Goal: Task Accomplishment & Management: Use online tool/utility

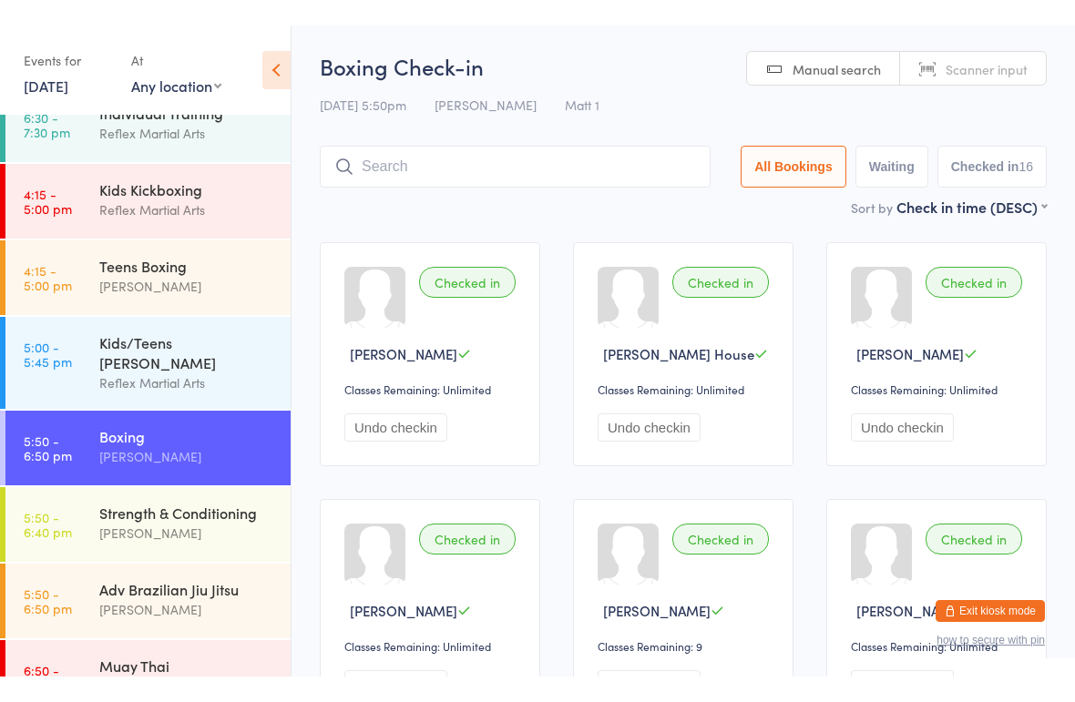
scroll to position [104, 0]
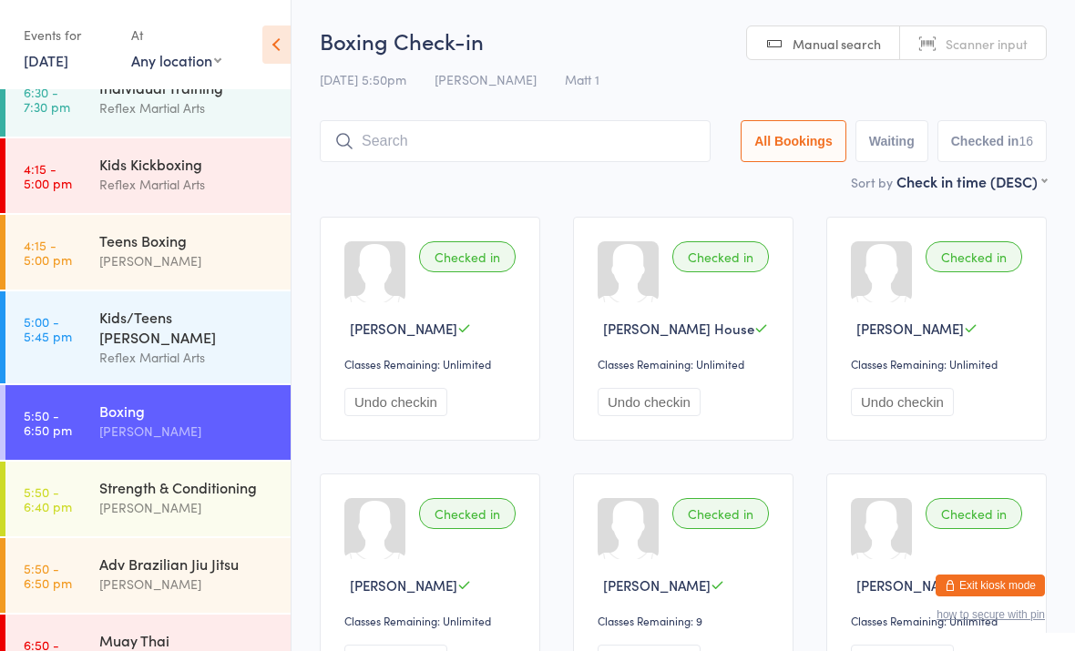
click at [98, 627] on link "6:50 - 7:50 pm Muay Thai [PERSON_NAME]" at bounding box center [147, 652] width 285 height 75
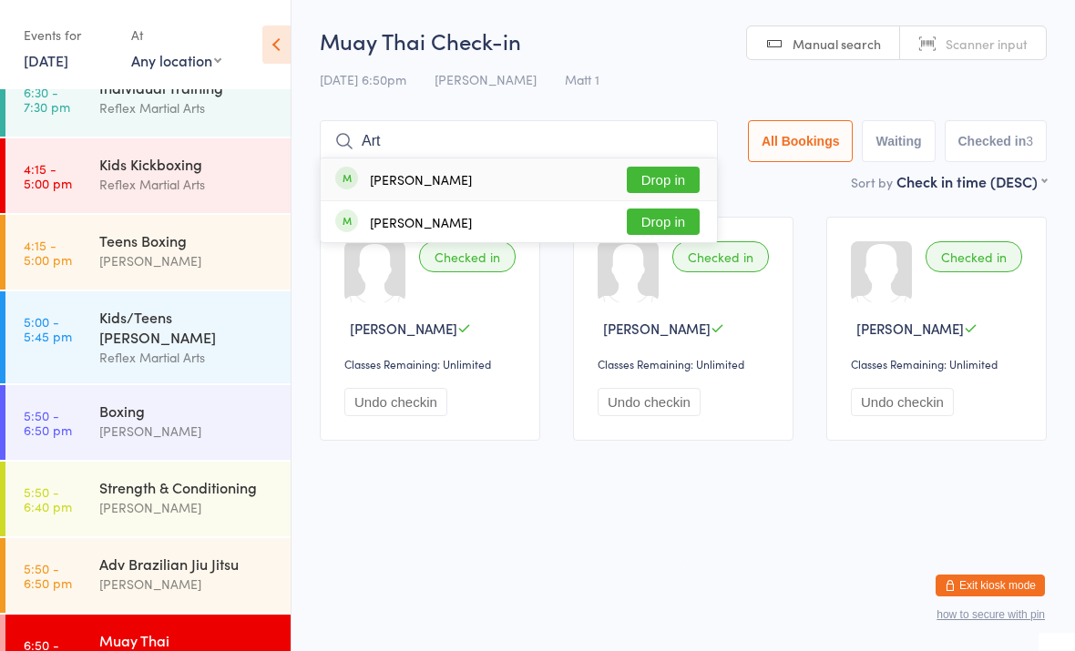
type input "Art"
click at [650, 173] on button "Drop in" at bounding box center [663, 180] width 73 height 26
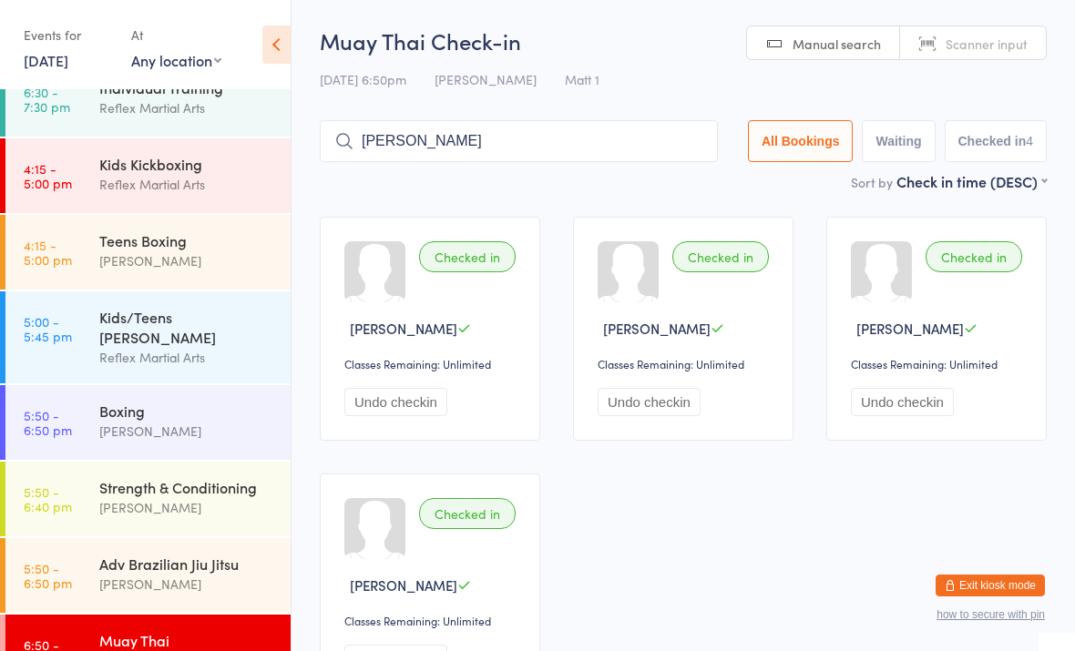
type input "[PERSON_NAME]"
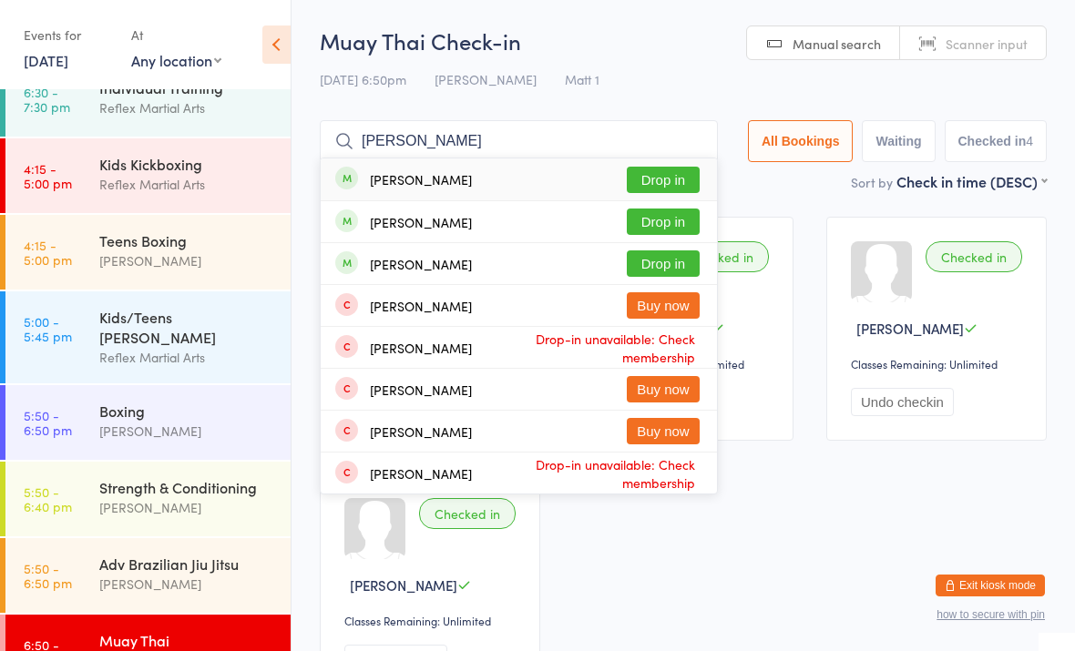
click at [666, 217] on button "Drop in" at bounding box center [663, 222] width 73 height 26
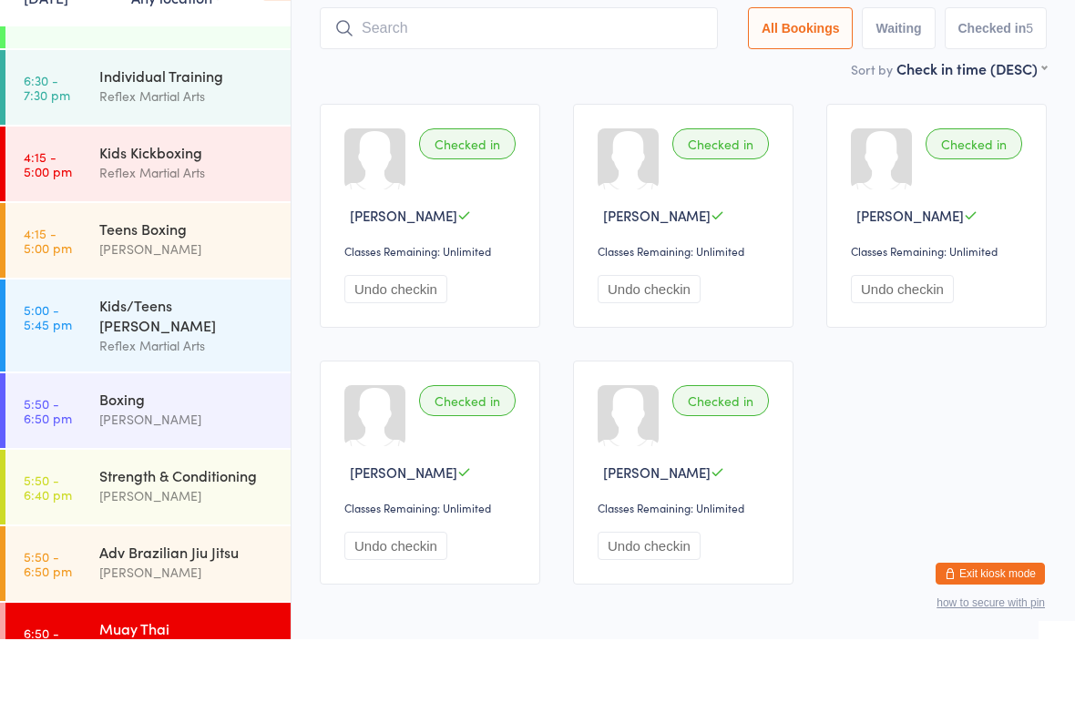
scroll to position [50, 0]
click at [167, 651] on div "Muay Thai" at bounding box center [187, 692] width 176 height 20
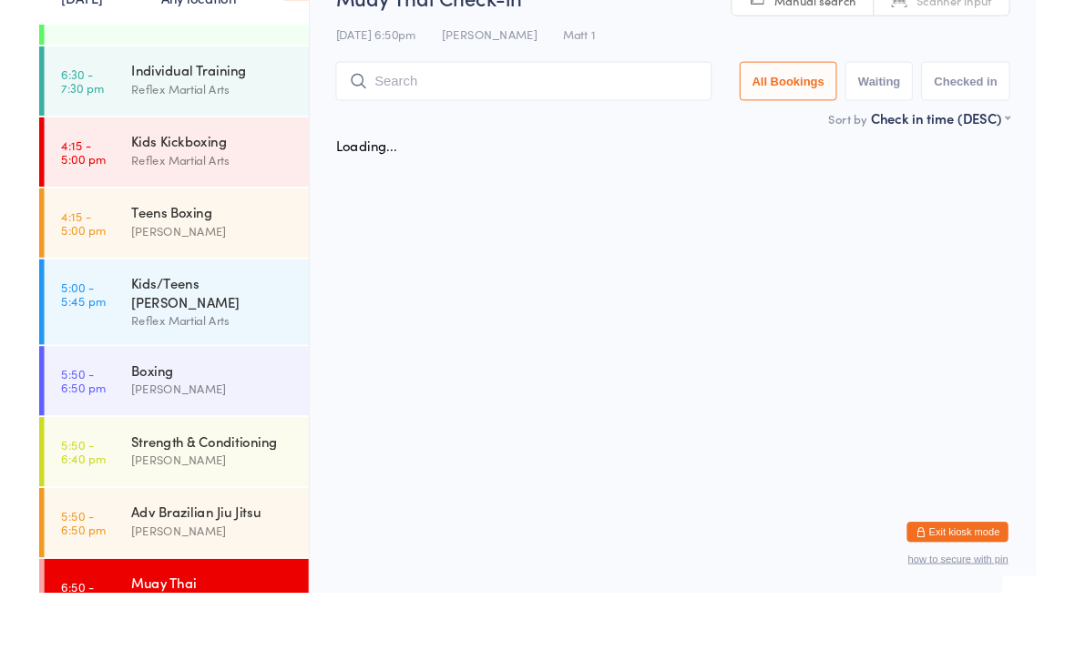
scroll to position [0, 0]
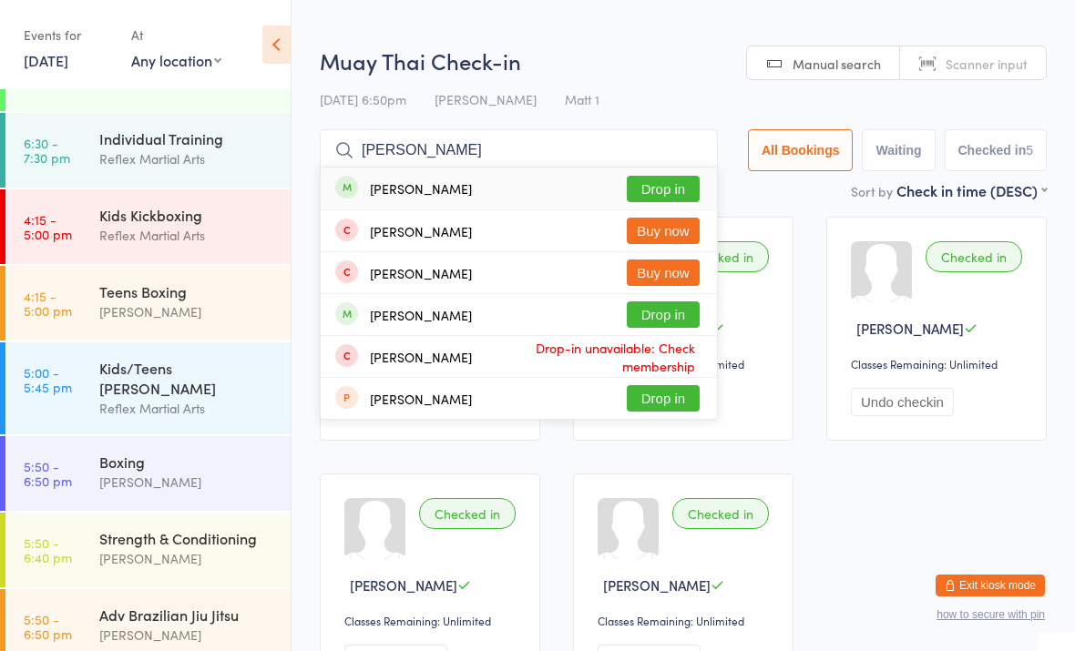
type input "[PERSON_NAME]"
click at [643, 189] on button "Drop in" at bounding box center [663, 189] width 73 height 26
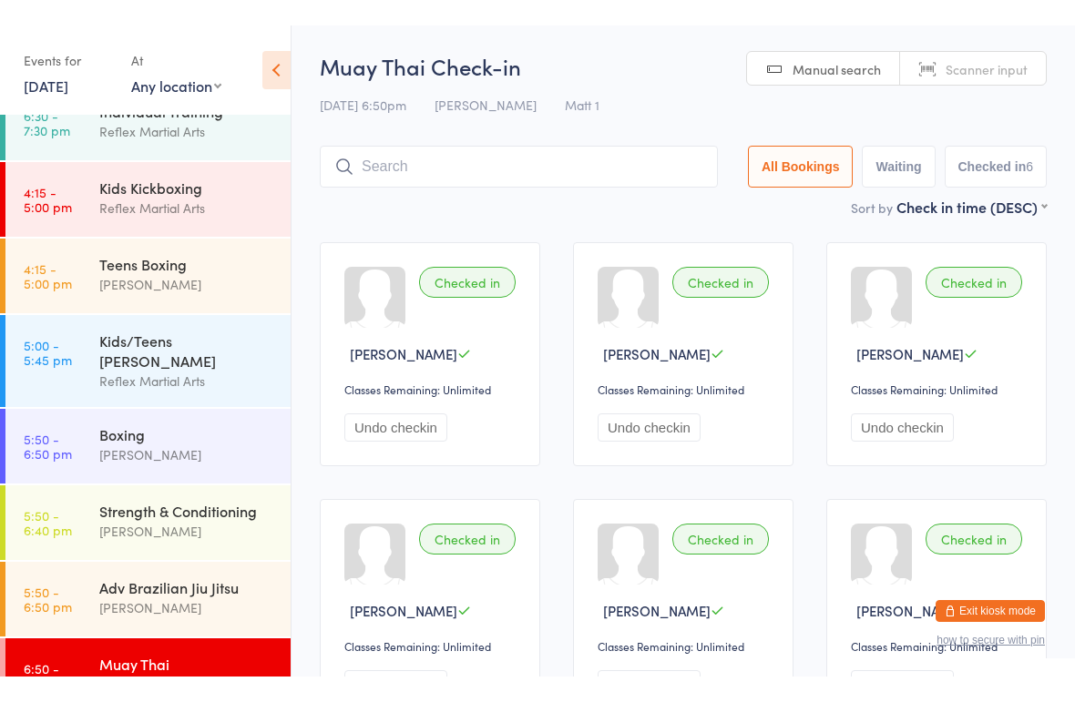
scroll to position [104, 0]
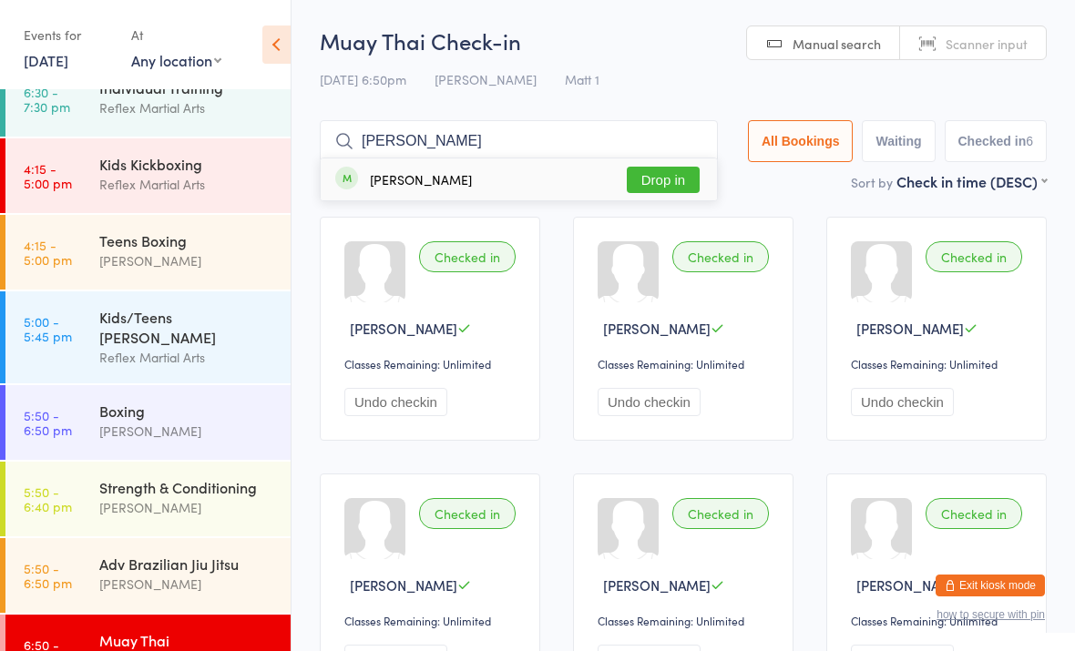
type input "[PERSON_NAME]"
click at [641, 169] on button "Drop in" at bounding box center [663, 180] width 73 height 26
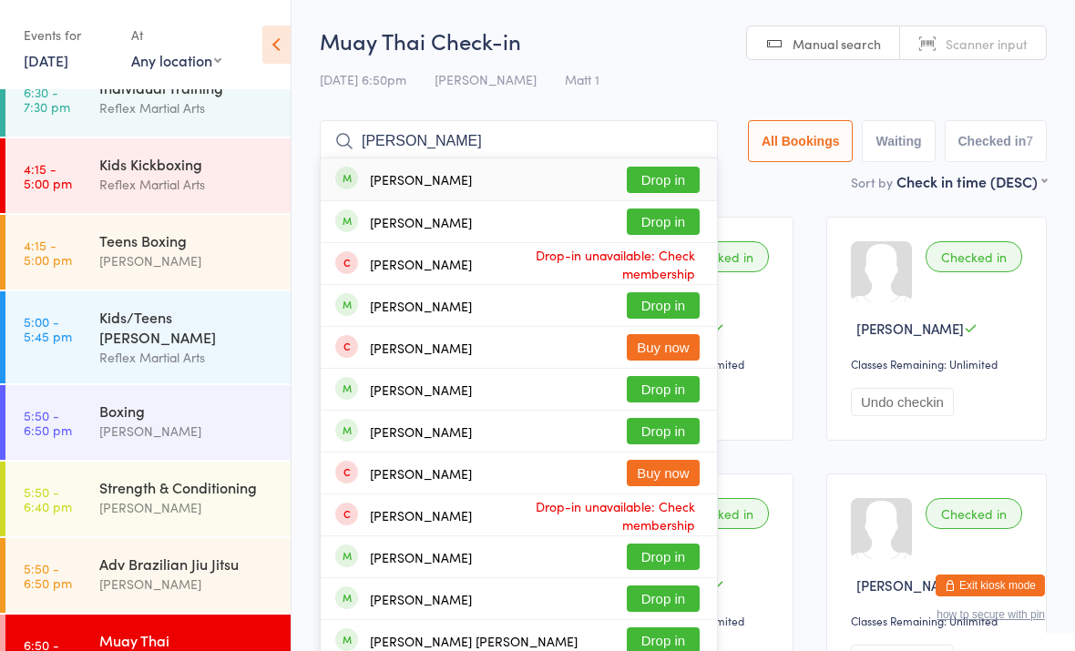
type input "[PERSON_NAME]"
click at [641, 175] on button "Drop in" at bounding box center [663, 180] width 73 height 26
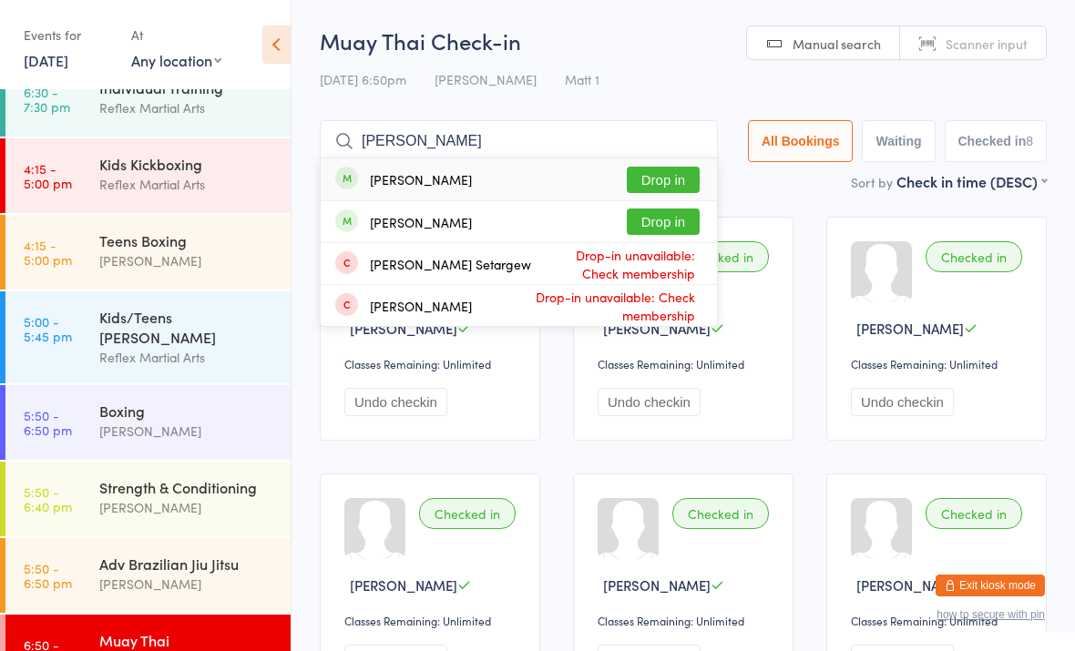
type input "[PERSON_NAME]"
click at [371, 171] on div "[PERSON_NAME]" at bounding box center [403, 179] width 137 height 20
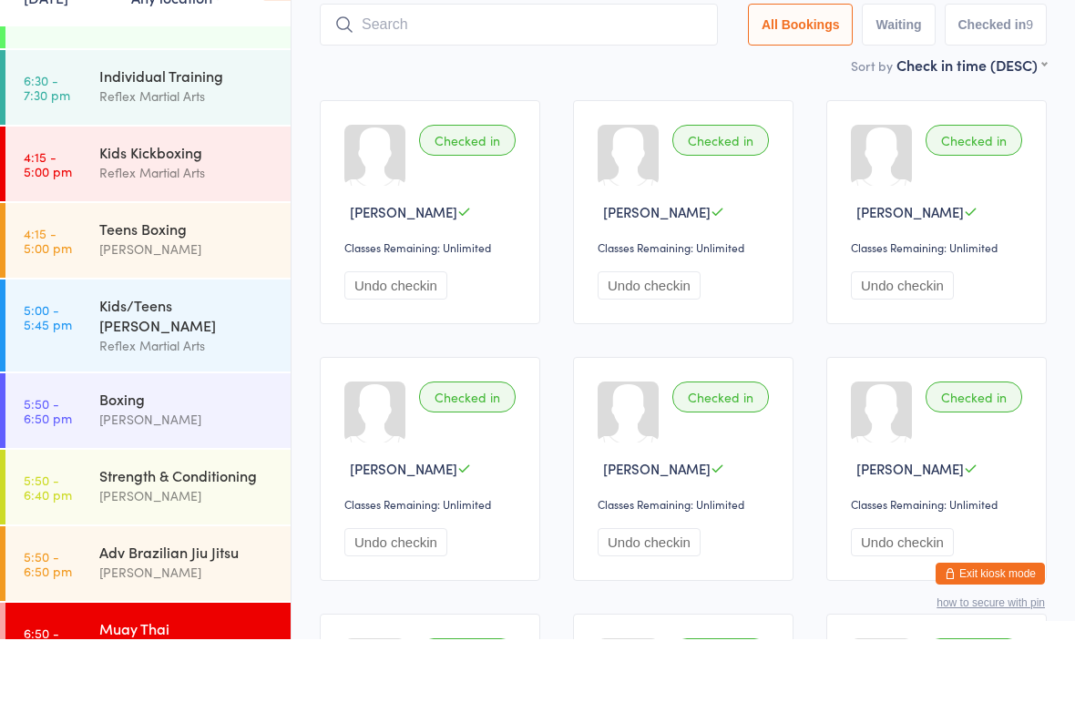
scroll to position [85, 0]
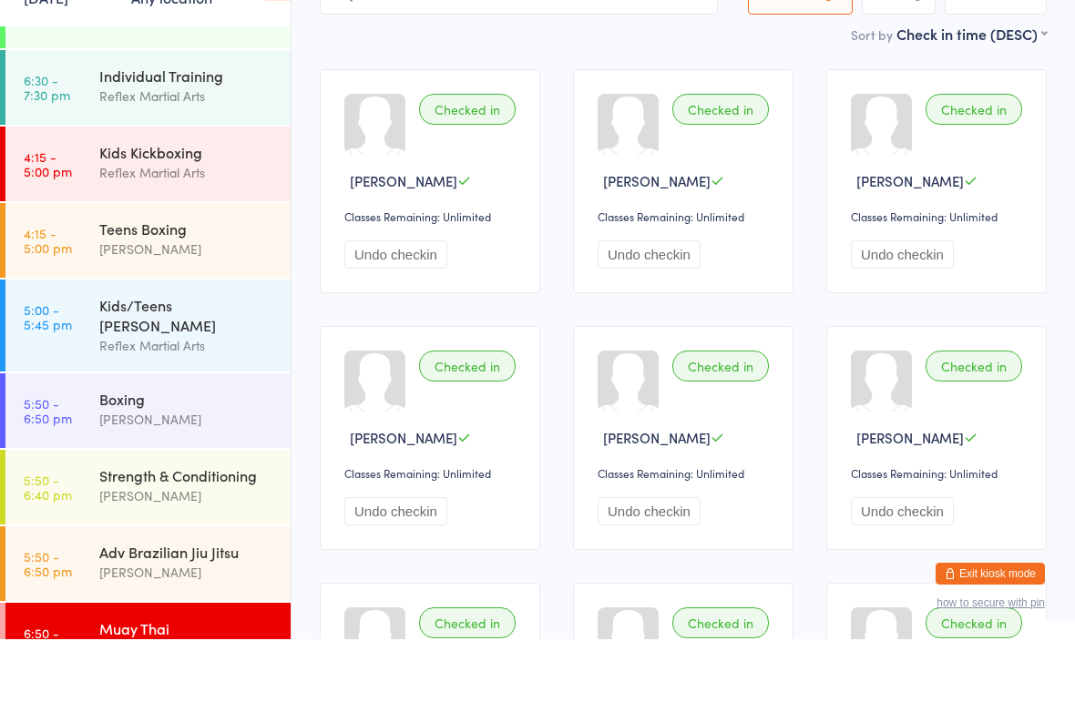
click at [193, 651] on div "Muay Thai [PERSON_NAME]" at bounding box center [194, 702] width 191 height 72
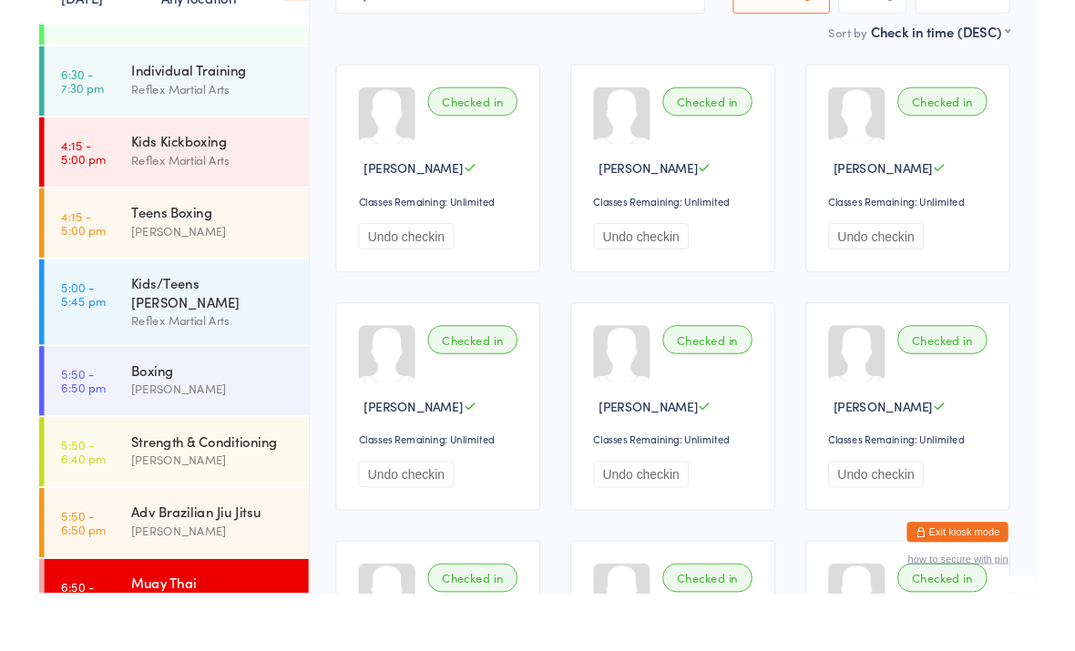
scroll to position [0, 0]
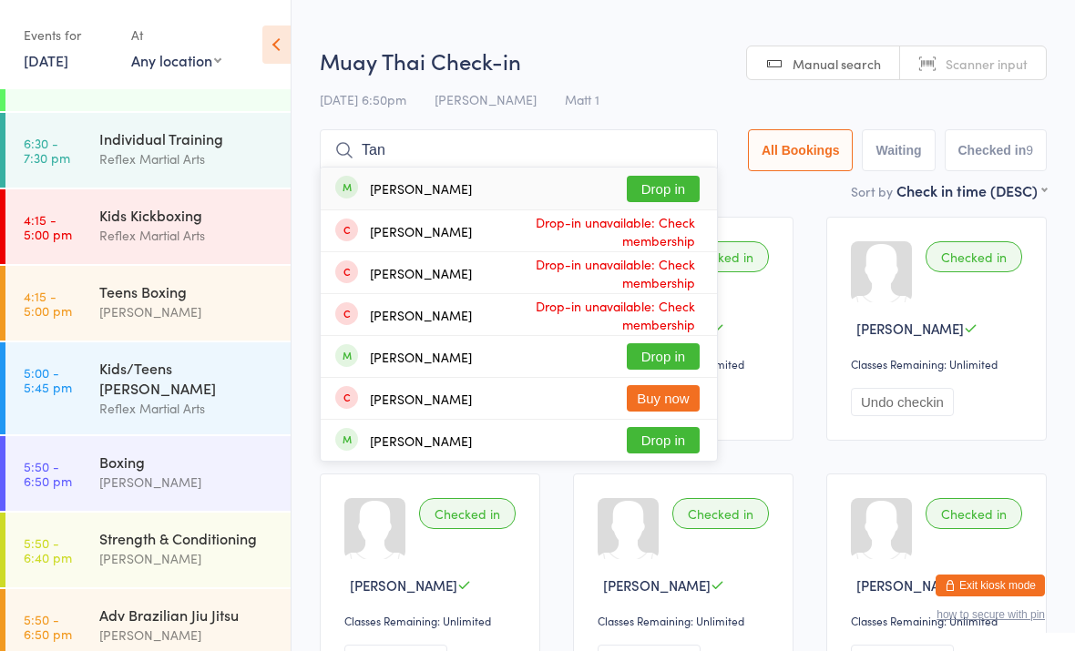
type input "Tan"
click at [657, 186] on button "Drop in" at bounding box center [663, 189] width 73 height 26
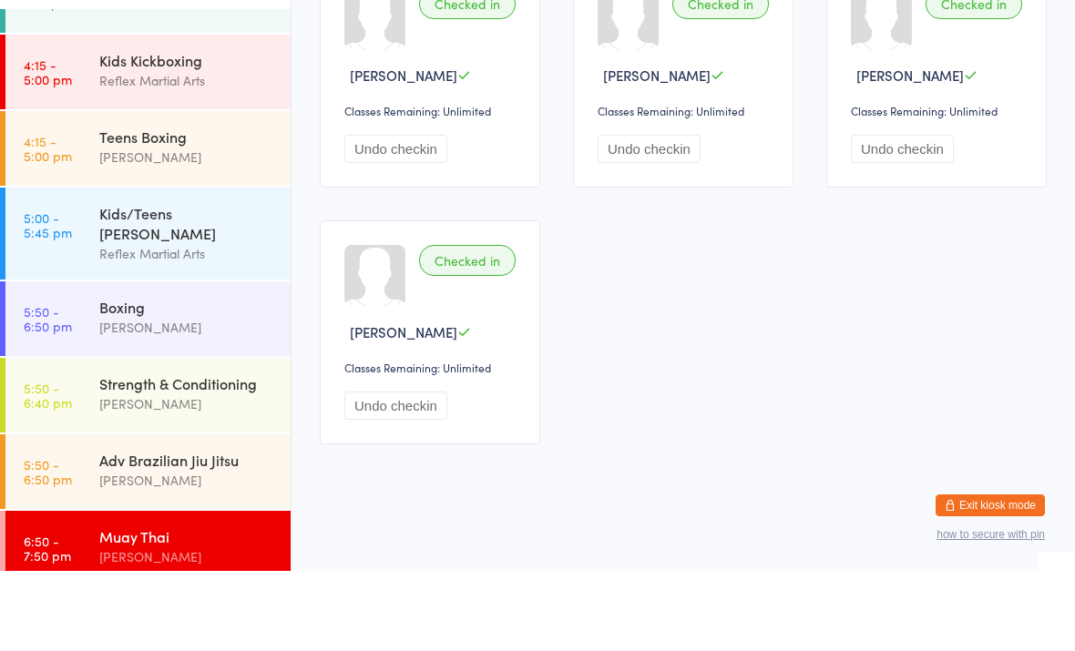
scroll to position [127, 0]
click at [125, 628] on div "[PERSON_NAME]" at bounding box center [187, 638] width 176 height 21
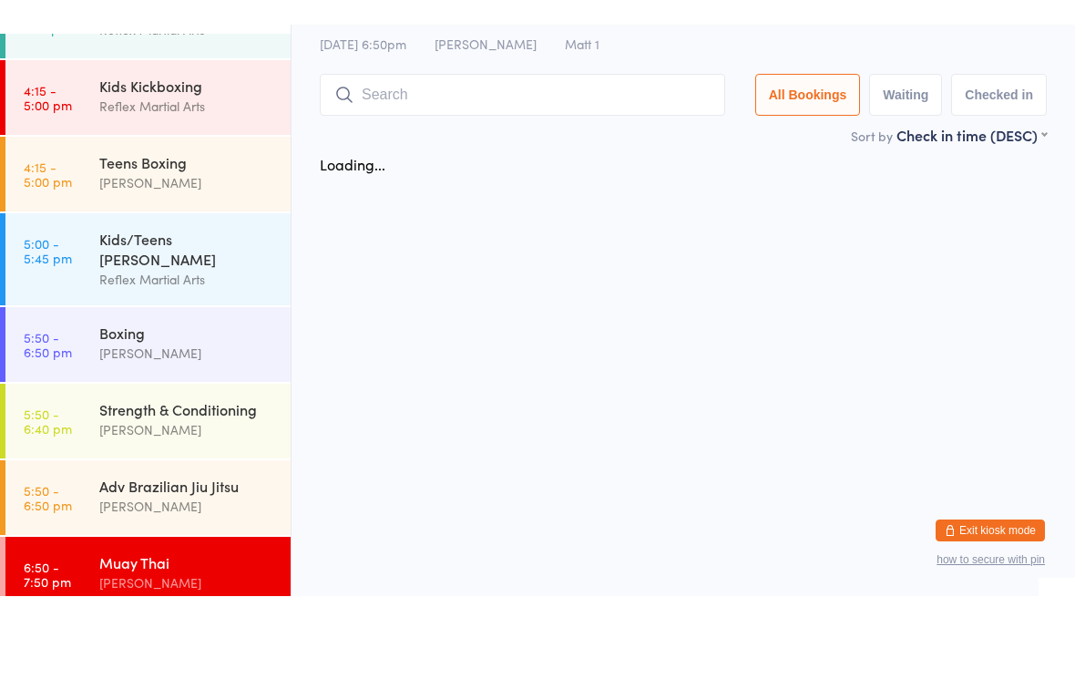
scroll to position [104, 0]
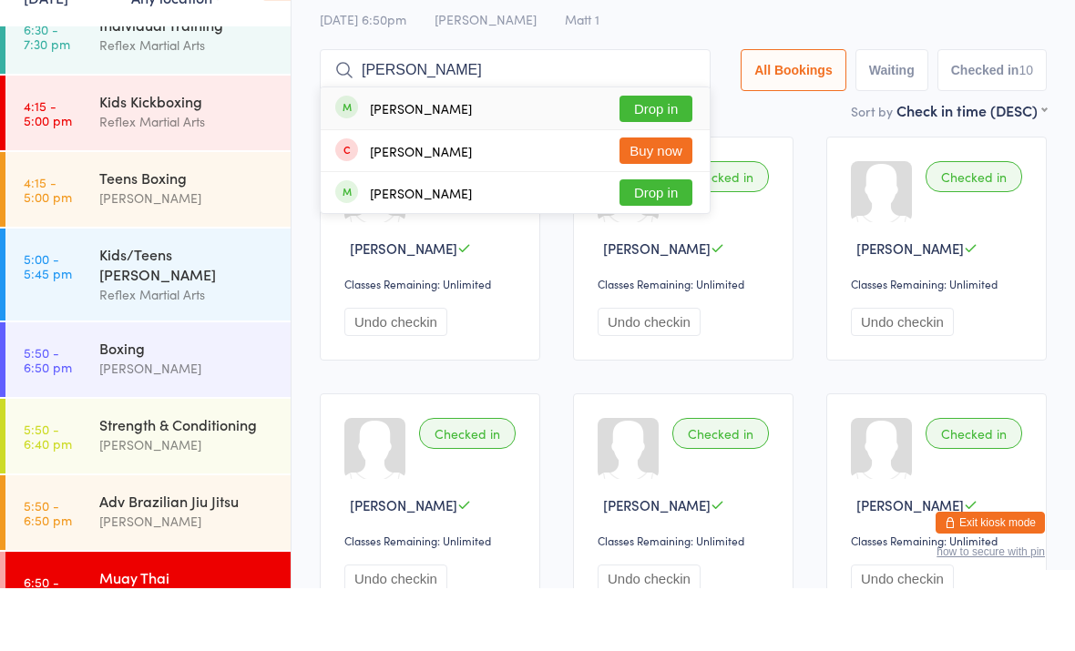
type input "[PERSON_NAME]"
click at [645, 159] on button "Drop in" at bounding box center [656, 172] width 73 height 26
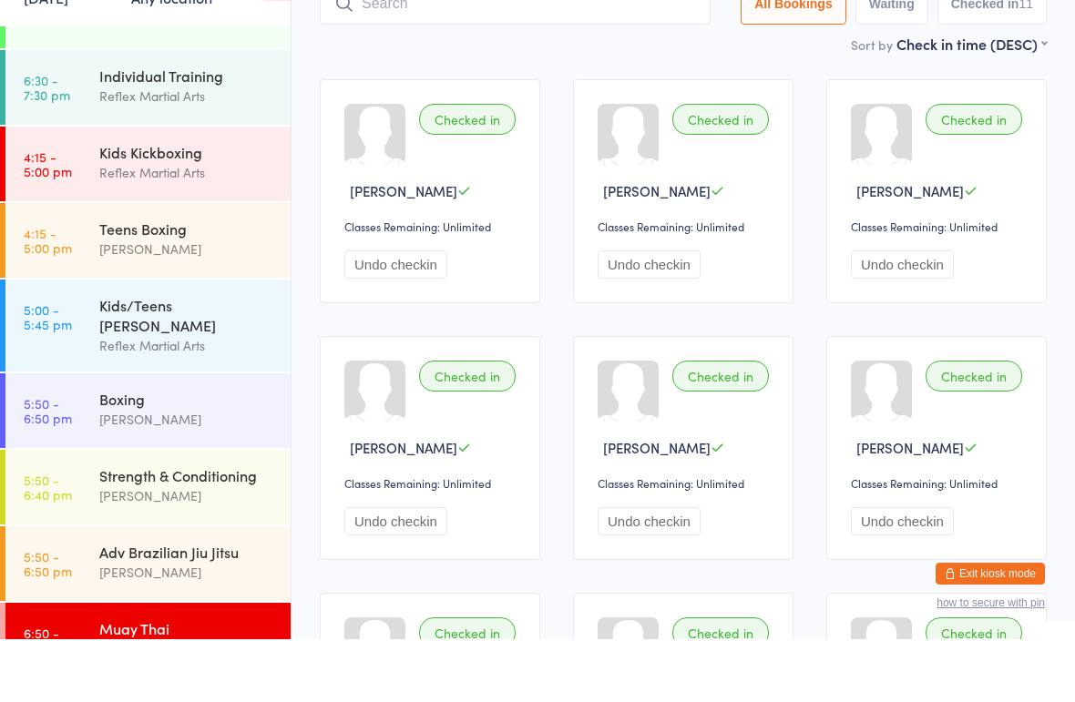
scroll to position [77, 0]
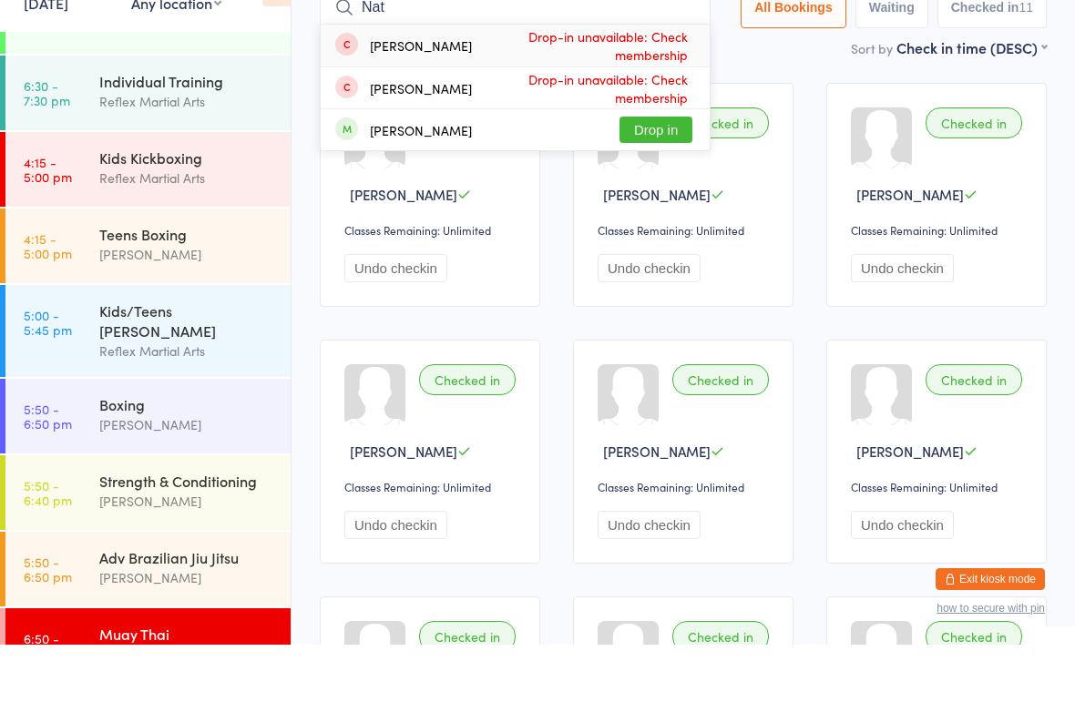
type input "Nat"
click at [657, 174] on button "Drop in" at bounding box center [656, 187] width 73 height 26
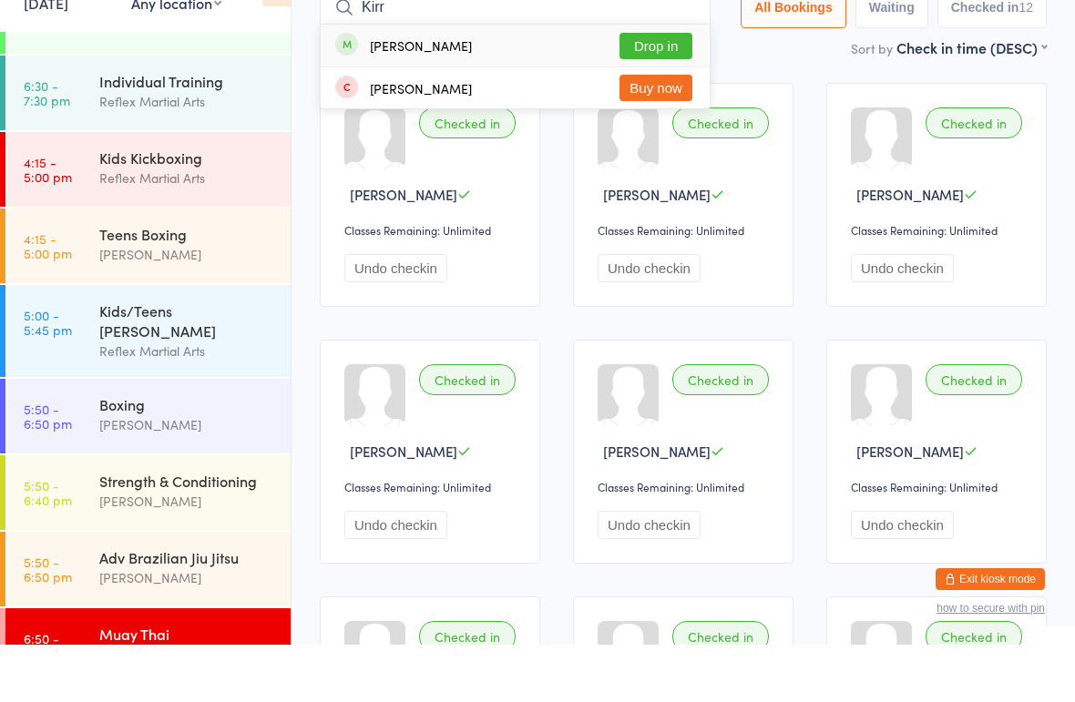
type input "Kirr"
click at [626, 90] on button "Drop in" at bounding box center [656, 103] width 73 height 26
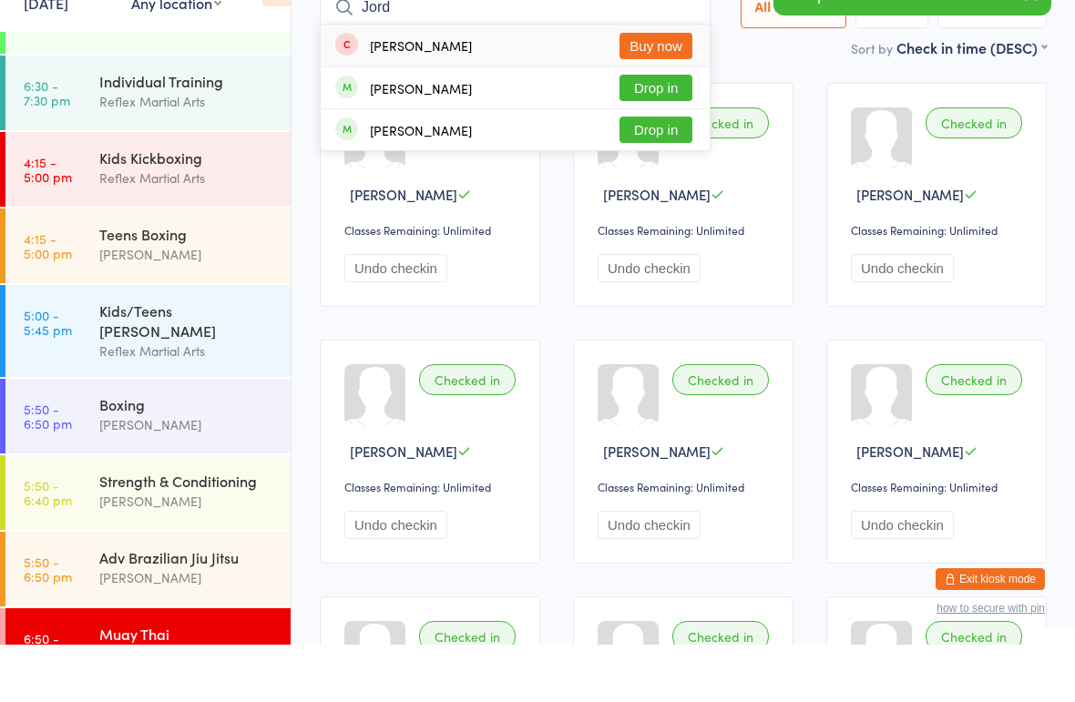
type input "Jord"
click at [622, 132] on button "Drop in" at bounding box center [656, 145] width 73 height 26
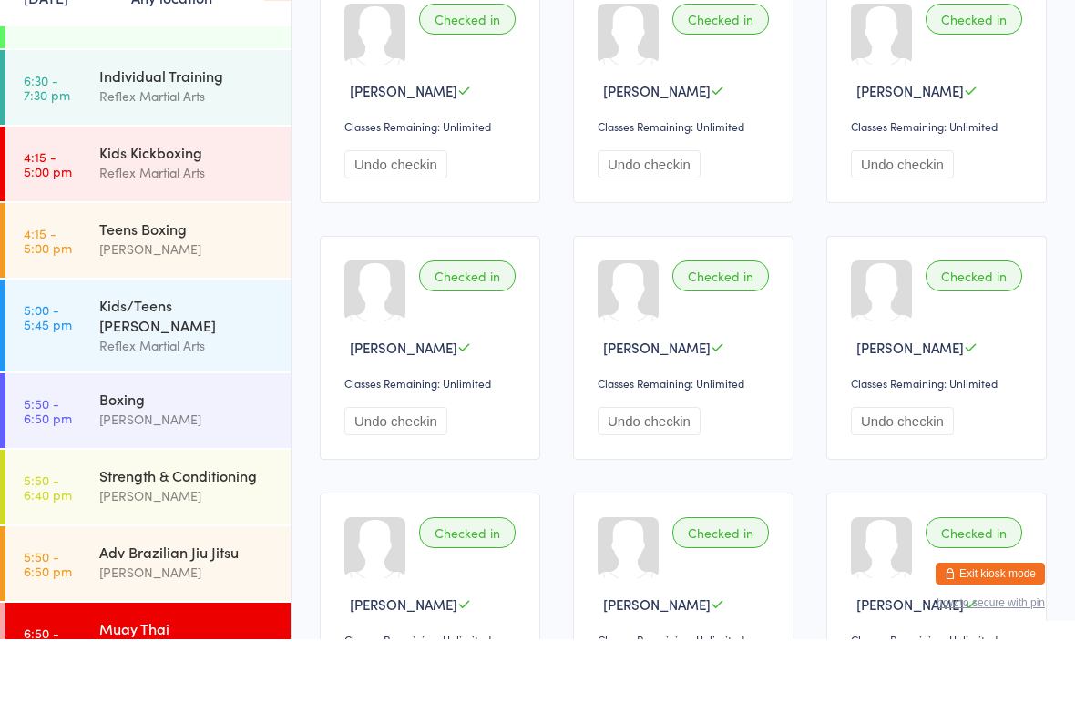
scroll to position [182, 0]
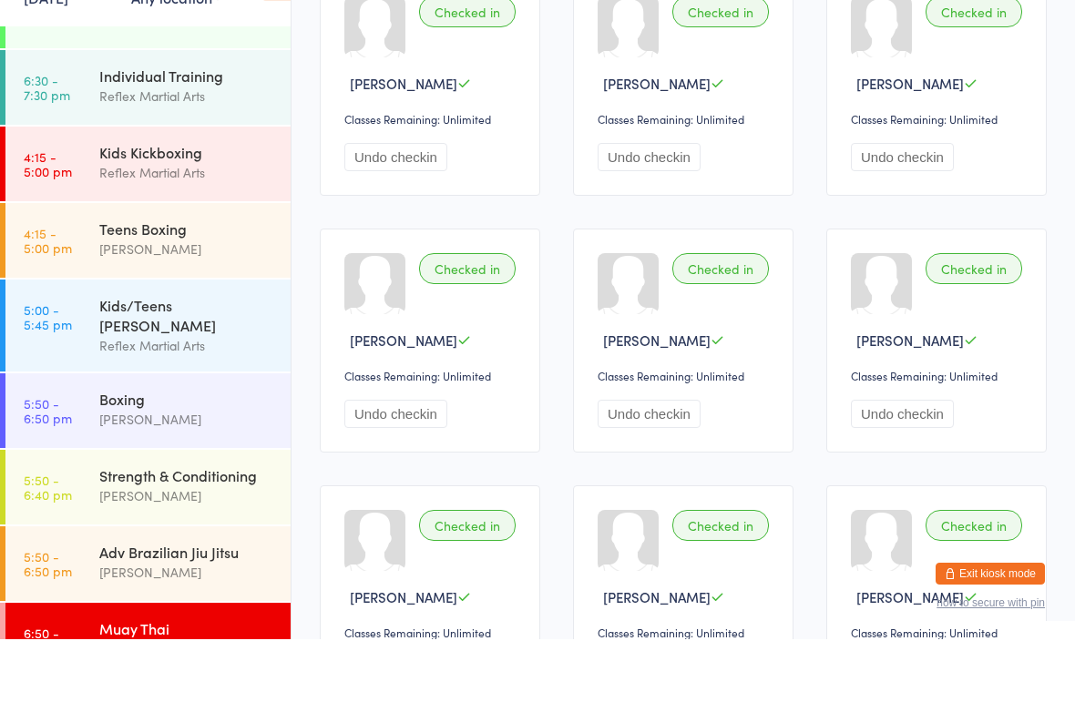
click at [203, 651] on div "Muay Thai" at bounding box center [187, 692] width 176 height 20
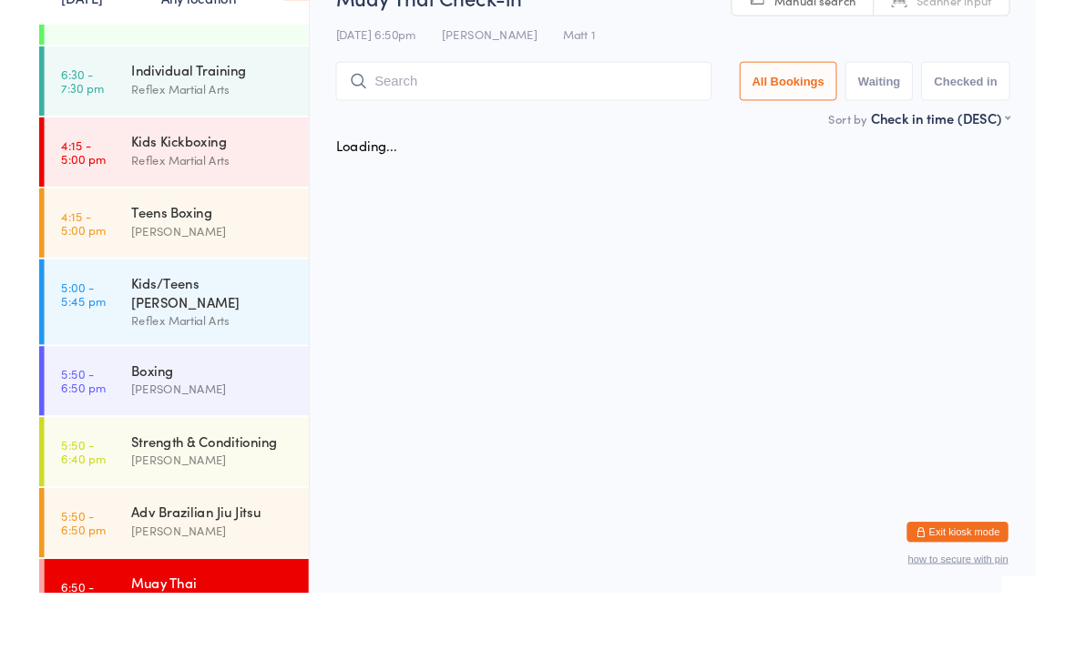
scroll to position [0, 0]
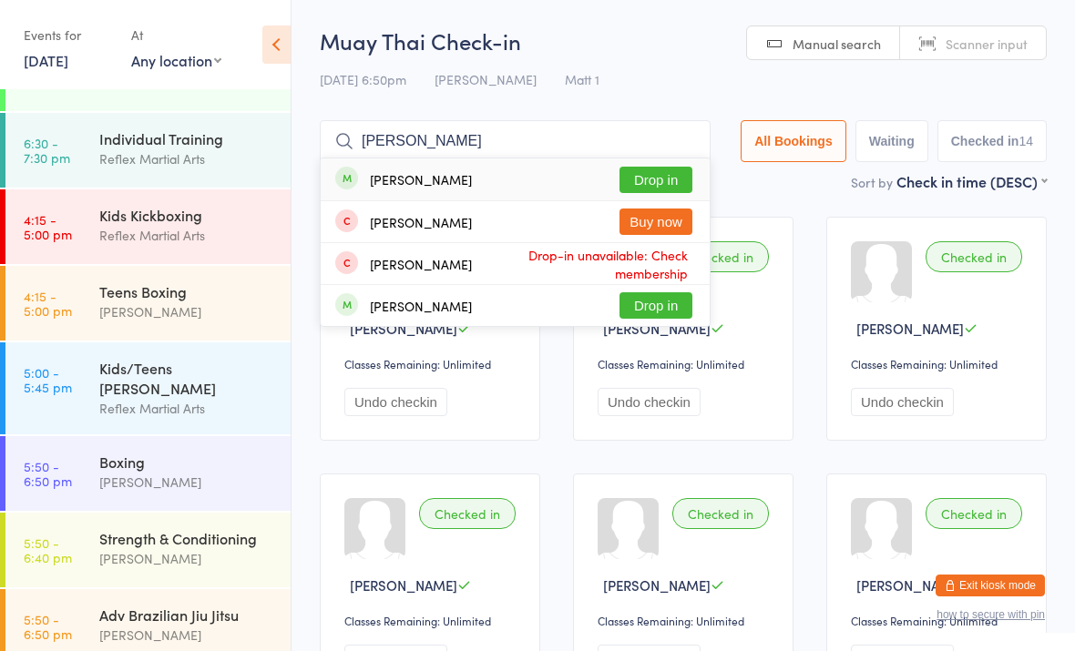
type input "[PERSON_NAME]"
click at [512, 164] on div "[PERSON_NAME] Drop in" at bounding box center [515, 180] width 389 height 42
